Goal: Information Seeking & Learning: Learn about a topic

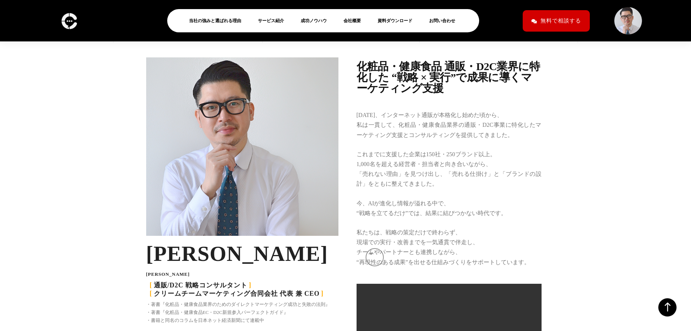
scroll to position [1071, 0]
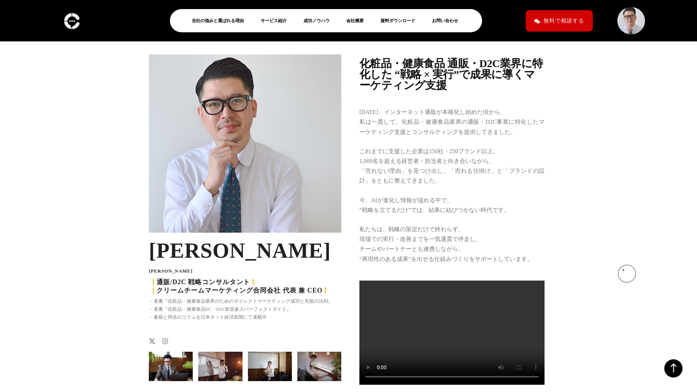
click at [544, 280] on video at bounding box center [451, 332] width 185 height 104
click at [544, 314] on video at bounding box center [451, 332] width 185 height 104
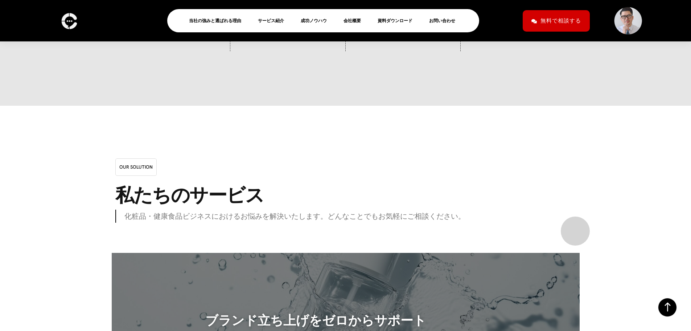
scroll to position [5708, 0]
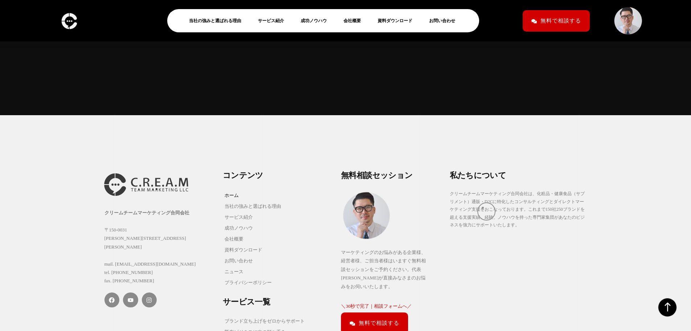
scroll to position [7150, 0]
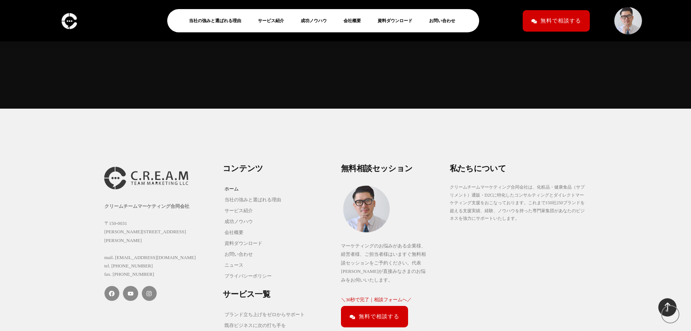
click at [666, 308] on icon at bounding box center [668, 307] width 18 height 18
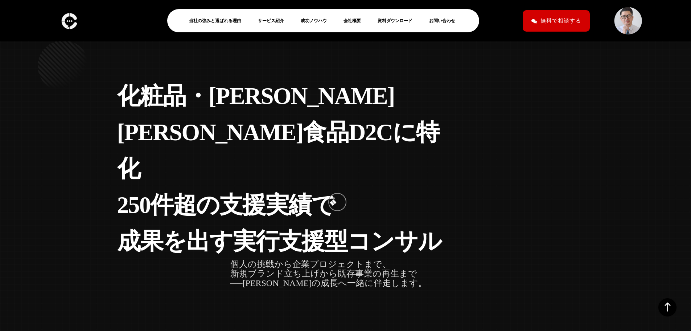
scroll to position [0, 0]
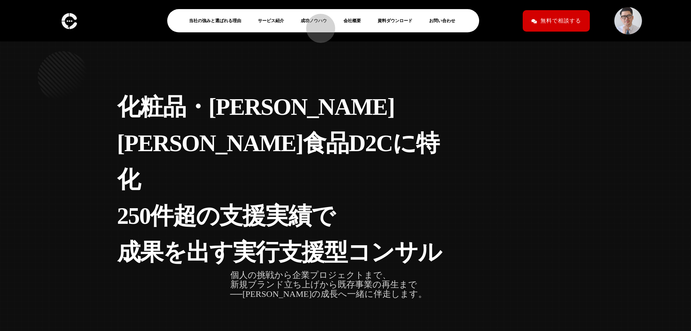
click at [317, 25] on link "成功ノウハウ" at bounding box center [317, 20] width 32 height 9
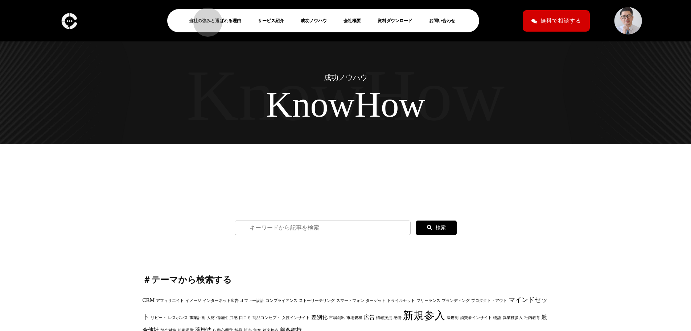
click at [204, 19] on link "当社の強みと選ばれる理由" at bounding box center [218, 20] width 58 height 9
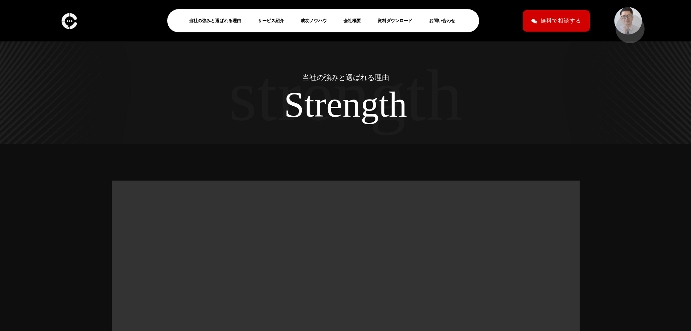
click at [626, 25] on img at bounding box center [628, 21] width 30 height 30
click at [212, 19] on link "当社の強みと選ばれる理由" at bounding box center [218, 20] width 58 height 9
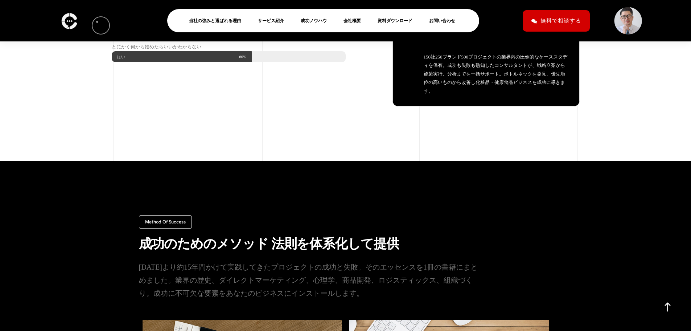
scroll to position [779, 0]
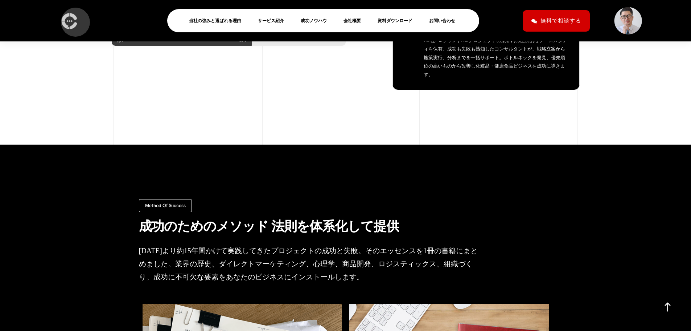
click at [72, 19] on img at bounding box center [69, 20] width 20 height 21
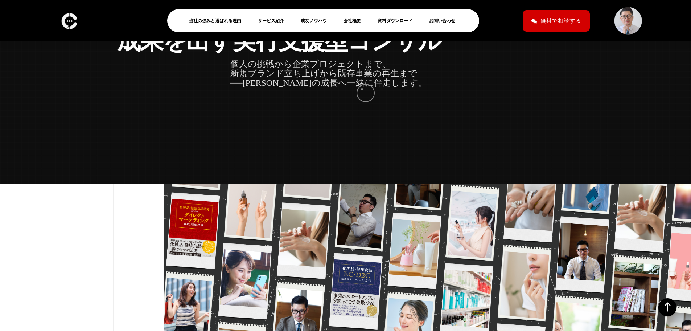
scroll to position [210, 0]
